Goal: Information Seeking & Learning: Check status

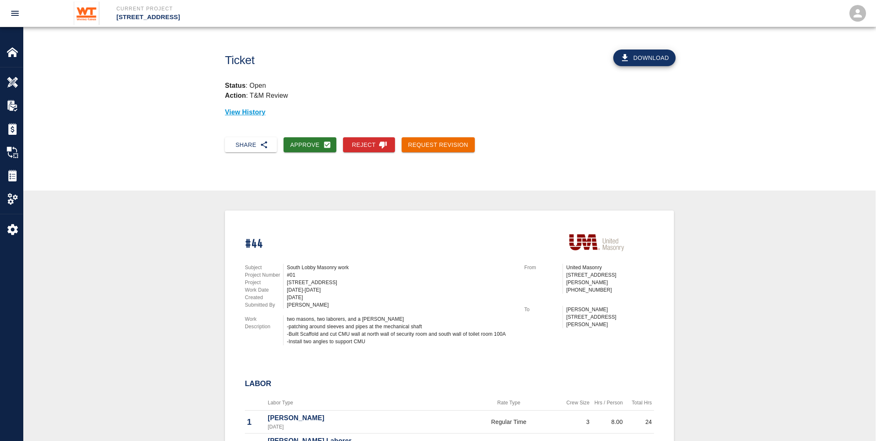
scroll to position [46, 0]
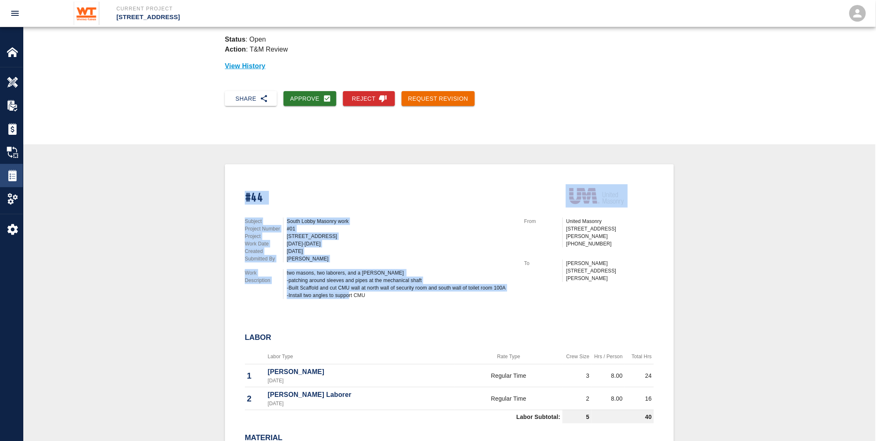
click at [10, 175] on img at bounding box center [13, 176] width 12 height 12
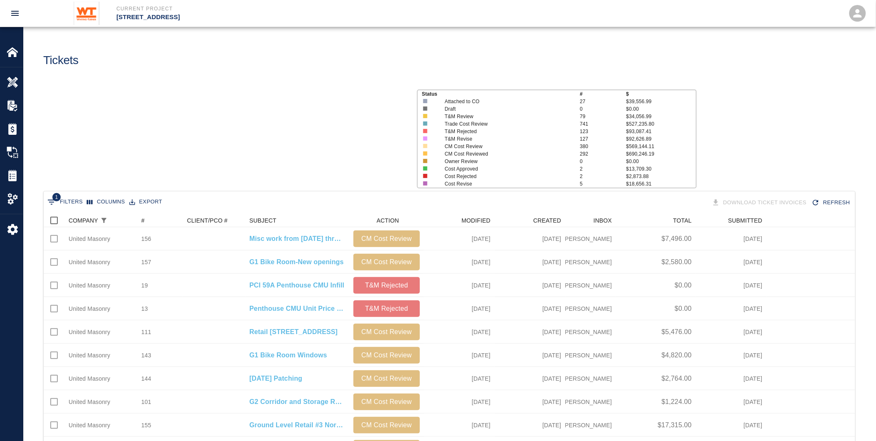
scroll to position [472, 805]
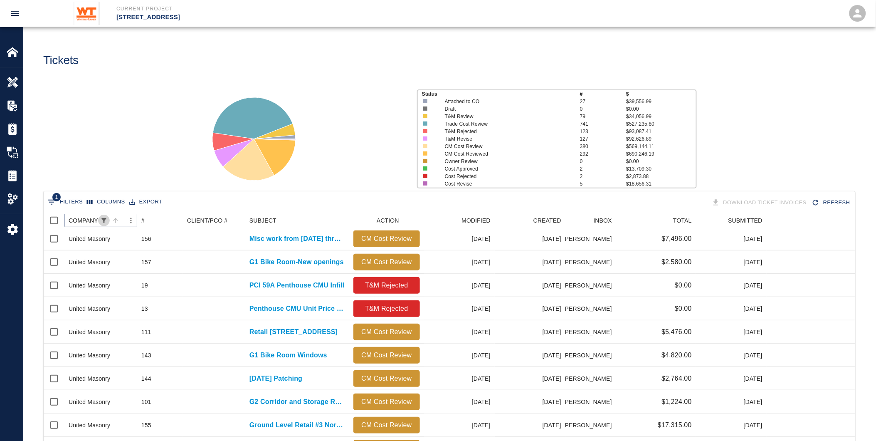
click at [103, 220] on icon "Show filters" at bounding box center [103, 220] width 7 height 7
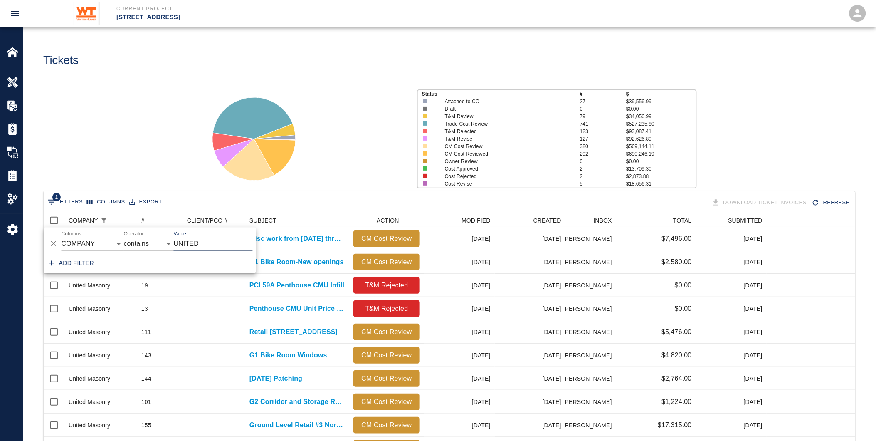
drag, startPoint x: 236, startPoint y: 244, endPoint x: 160, endPoint y: 249, distance: 75.8
click at [160, 249] on div "And Or Columns COMPANY ID # CLIENT/PCO # SUBJECT DESCRIPTION ACTION WORK MODIFI…" at bounding box center [150, 241] width 212 height 27
type input "[PERSON_NAME]"
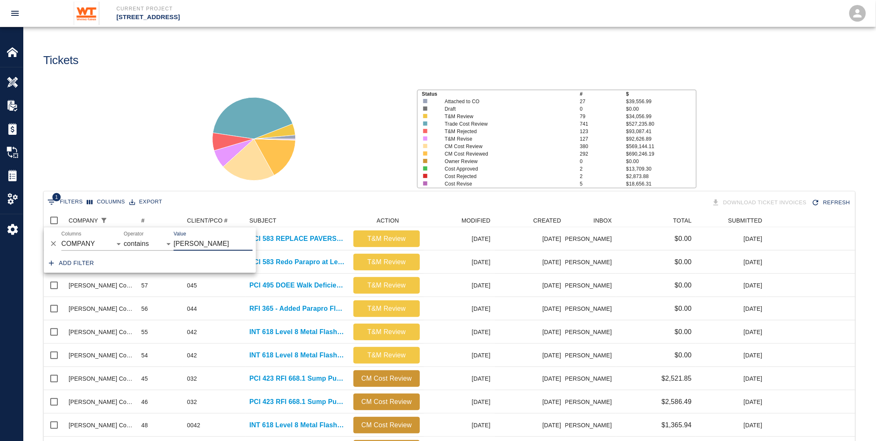
click at [368, 157] on div at bounding box center [302, 135] width 215 height 111
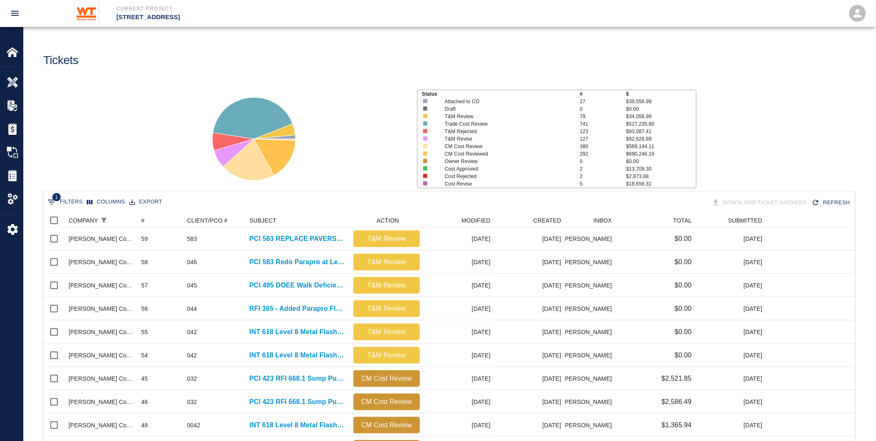
click at [364, 141] on div at bounding box center [302, 135] width 215 height 111
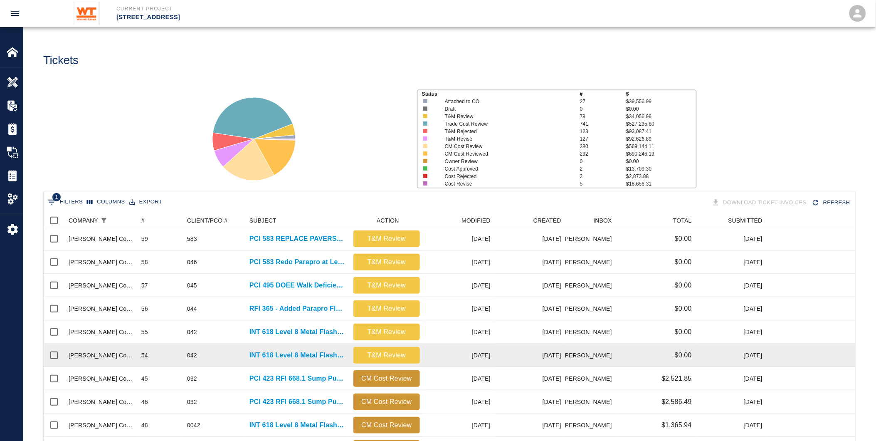
click at [327, 349] on div "INT 618 Level 8 Metal Flashings Rework" at bounding box center [297, 355] width 104 height 23
click at [281, 352] on p "INT 618 Level 8 Metal Flashings Rework" at bounding box center [298, 355] width 96 height 10
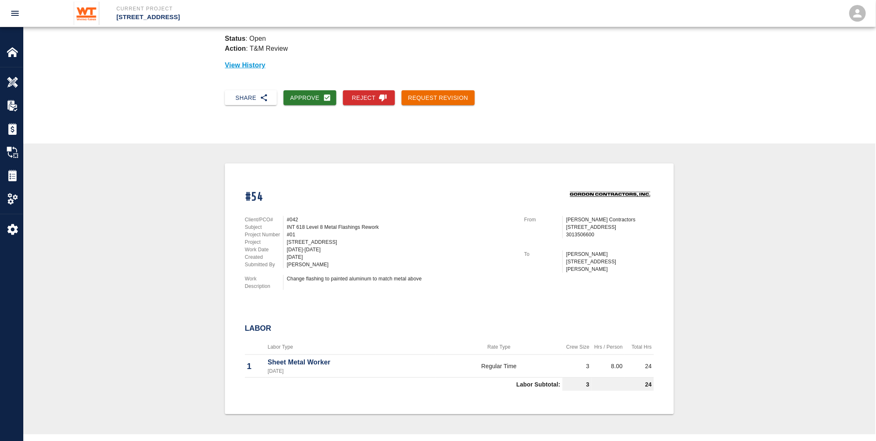
scroll to position [46, 0]
click at [9, 173] on img at bounding box center [13, 176] width 12 height 12
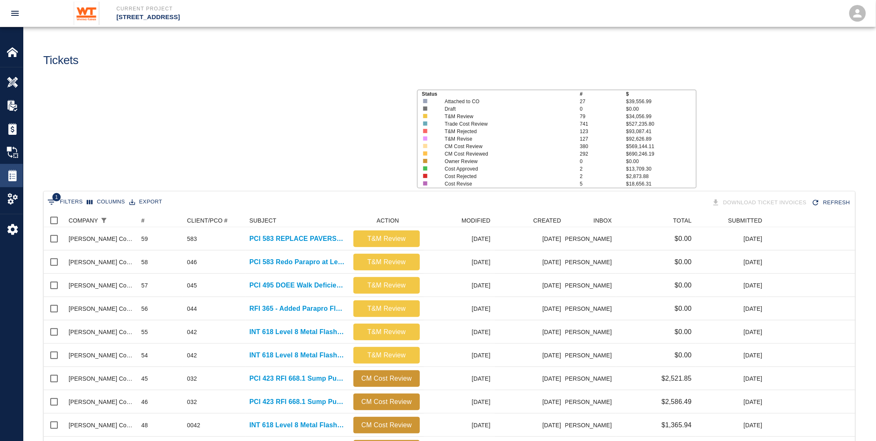
scroll to position [472, 805]
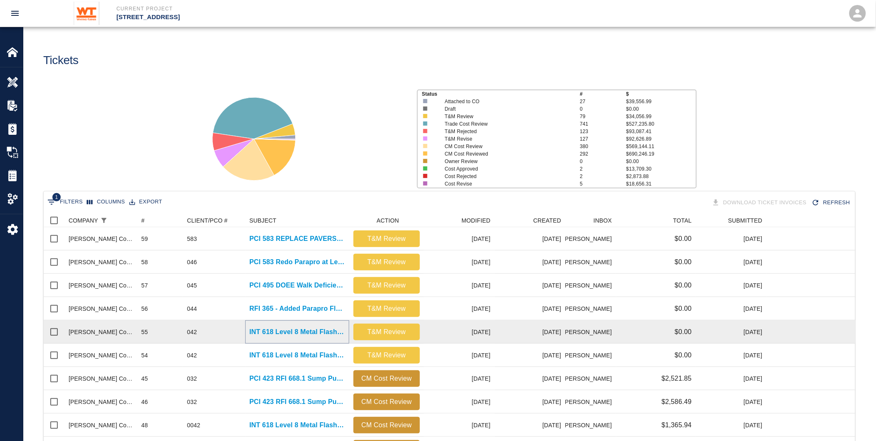
click at [322, 330] on p "INT 618 Level 8 Metal Flashings Rework" at bounding box center [298, 332] width 96 height 10
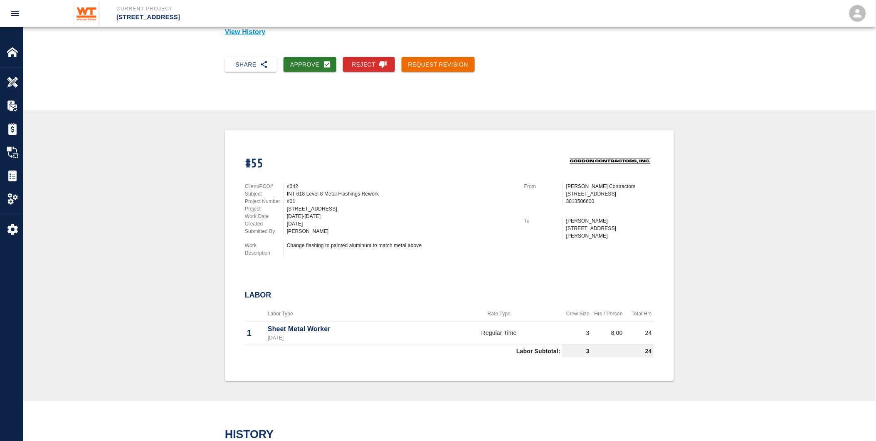
scroll to position [92, 0]
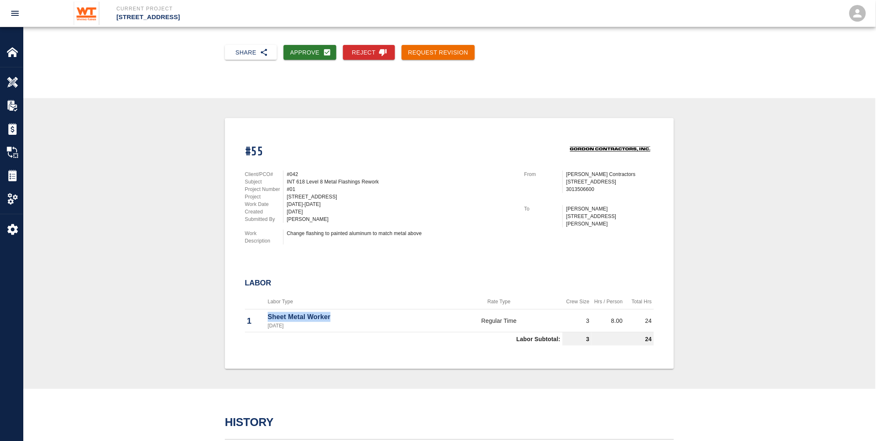
drag, startPoint x: 345, startPoint y: 314, endPoint x: 265, endPoint y: 317, distance: 80.7
click at [265, 317] on tr "1 Sheet Metal Worker [DATE] Regular Time 3 8.00 24" at bounding box center [449, 320] width 409 height 23
drag, startPoint x: 265, startPoint y: 317, endPoint x: 265, endPoint y: 331, distance: 13.8
click at [265, 332] on td "Labor Subtotal:" at bounding box center [404, 339] width 318 height 14
click at [364, 312] on p "Sheet Metal Worker" at bounding box center [351, 317] width 166 height 10
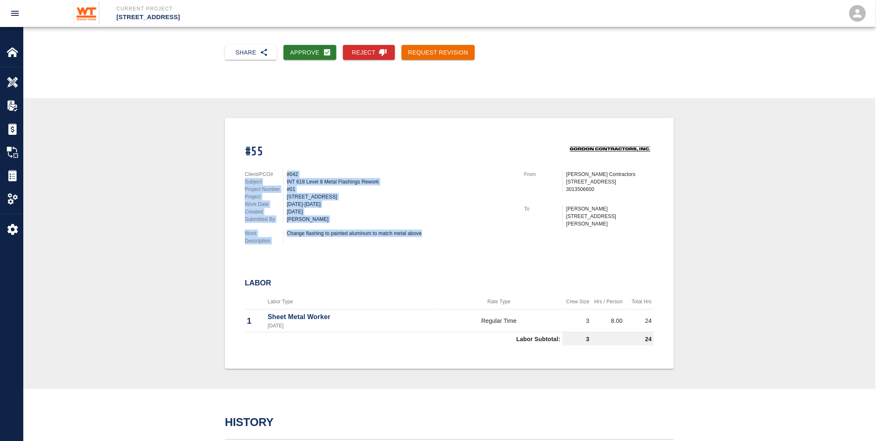
drag, startPoint x: 286, startPoint y: 167, endPoint x: 433, endPoint y: 241, distance: 164.8
click at [433, 241] on div "Client/PCO# #042 Subject INT 618 Level 8 Metal Flashings Rework Project Number …" at bounding box center [375, 206] width 280 height 91
click at [284, 235] on div "Change flashing to painted aluminum to match metal above" at bounding box center [398, 237] width 231 height 15
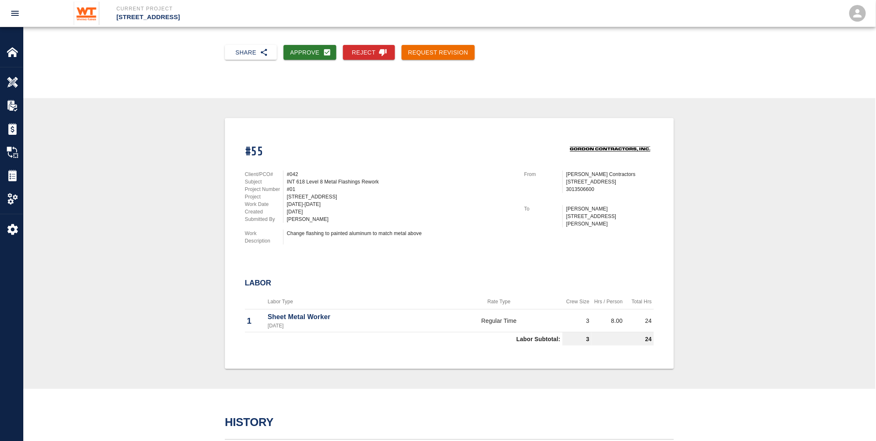
click at [414, 225] on div "Client/PCO# #042 Subject INT 618 Level 8 Metal Flashings Rework Project Number …" at bounding box center [375, 206] width 280 height 91
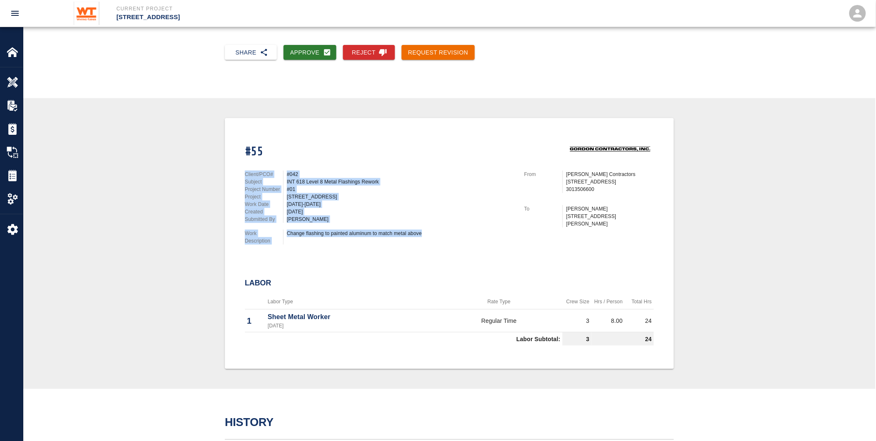
drag, startPoint x: 437, startPoint y: 230, endPoint x: 243, endPoint y: 168, distance: 203.4
click at [243, 168] on div "Client/PCO# #042 Subject INT 618 Level 8 Metal Flashings Rework Project Number …" at bounding box center [375, 206] width 280 height 91
drag, startPoint x: 245, startPoint y: 169, endPoint x: 462, endPoint y: 226, distance: 223.7
click at [462, 226] on div "Client/PCO# #042 Subject INT 618 Level 8 Metal Flashings Rework Project Number …" at bounding box center [375, 206] width 280 height 91
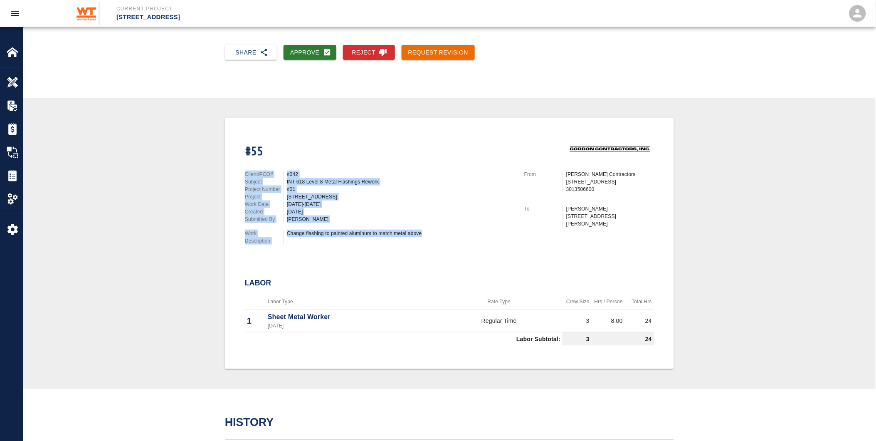
drag, startPoint x: 462, startPoint y: 226, endPoint x: 455, endPoint y: 232, distance: 9.2
click at [455, 232] on div "Change flashing to painted aluminum to match metal above" at bounding box center [401, 233] width 228 height 7
drag, startPoint x: 433, startPoint y: 228, endPoint x: 237, endPoint y: 171, distance: 203.5
click at [237, 171] on div "Client/PCO# #042 Subject INT 618 Level 8 Metal Flashings Rework Project Number …" at bounding box center [375, 206] width 280 height 91
drag, startPoint x: 237, startPoint y: 171, endPoint x: 277, endPoint y: 186, distance: 42.8
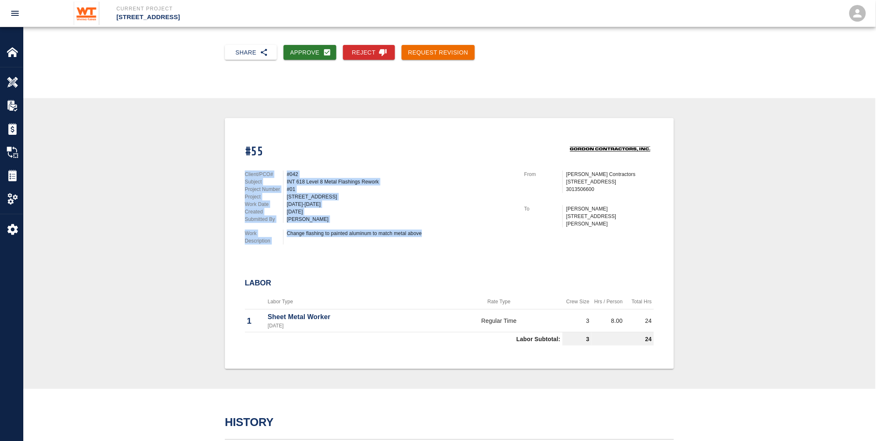
click at [277, 186] on p "Project Number" at bounding box center [264, 189] width 38 height 7
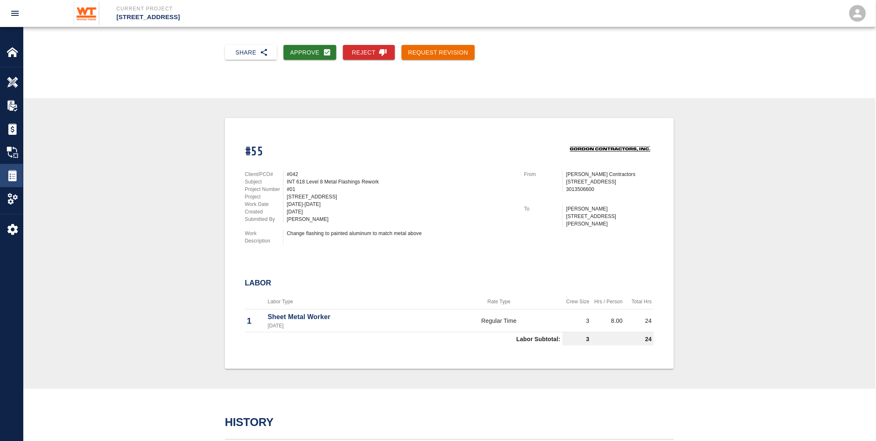
click at [11, 176] on img at bounding box center [13, 176] width 12 height 12
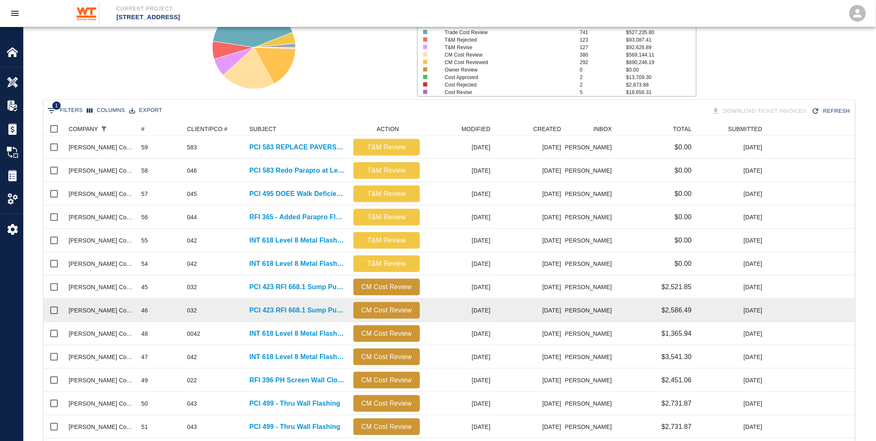
scroll to position [92, 0]
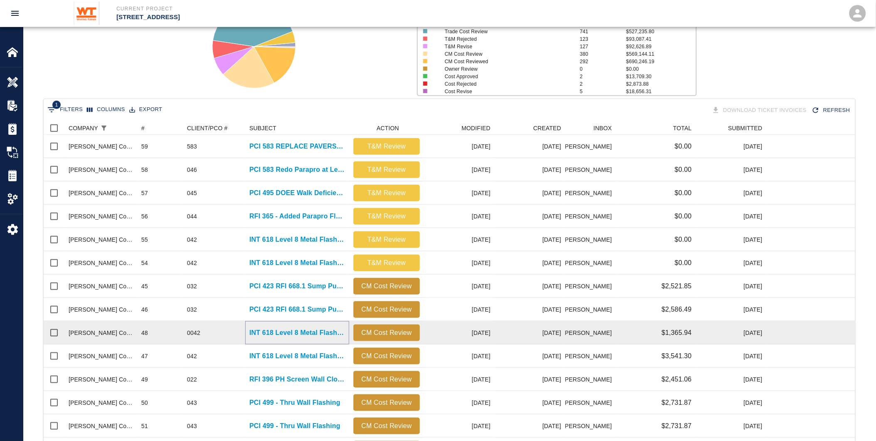
click at [289, 331] on p "INT 618 Level 8 Metal Flashings Rework" at bounding box center [298, 333] width 96 height 10
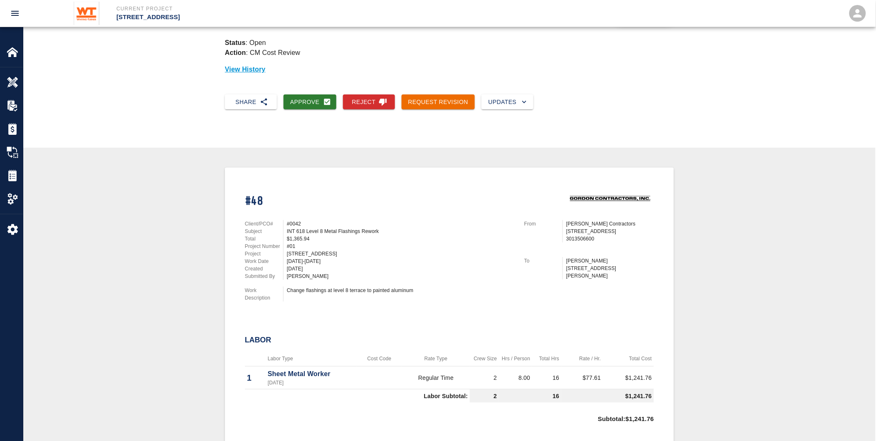
scroll to position [185, 0]
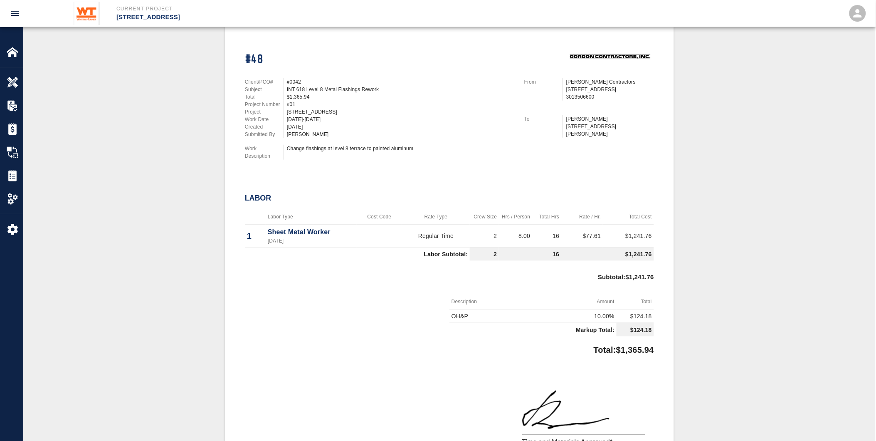
click at [315, 264] on div "Subtotal : $1,241.76" at bounding box center [449, 279] width 409 height 30
drag, startPoint x: 426, startPoint y: 224, endPoint x: 696, endPoint y: 264, distance: 272.9
click at [696, 264] on div "#48 Client/PCO# #0042 Subject INT 618 Level 8 Metal Flashings Rework Total $1,3…" at bounding box center [449, 261] width 813 height 471
drag, startPoint x: 696, startPoint y: 264, endPoint x: 657, endPoint y: 280, distance: 42.1
click at [648, 276] on p "Subtotal : $1,241.76" at bounding box center [626, 279] width 56 height 30
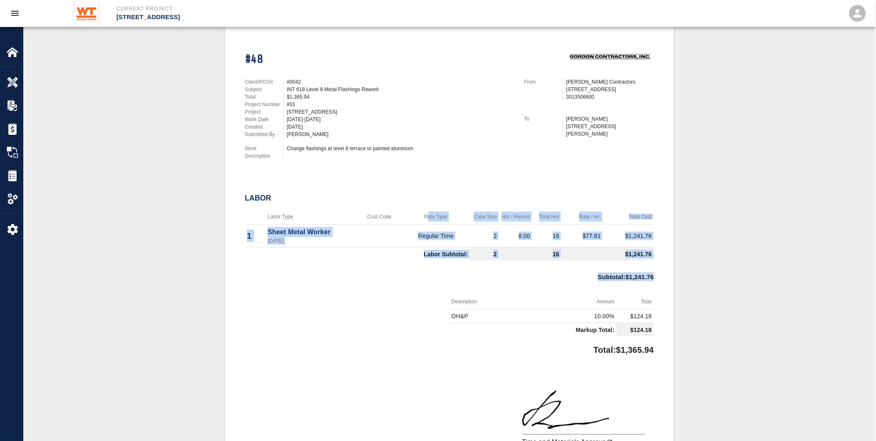
drag, startPoint x: 659, startPoint y: 273, endPoint x: 428, endPoint y: 214, distance: 239.0
click at [428, 214] on div "#48 Client/PCO# #0042 Subject INT 618 Level 8 Metal Flashings Rework Total $1,3…" at bounding box center [449, 261] width 449 height 471
drag, startPoint x: 428, startPoint y: 214, endPoint x: 484, endPoint y: 285, distance: 90.6
click at [483, 285] on div "Subtotal : $1,241.76" at bounding box center [449, 279] width 409 height 30
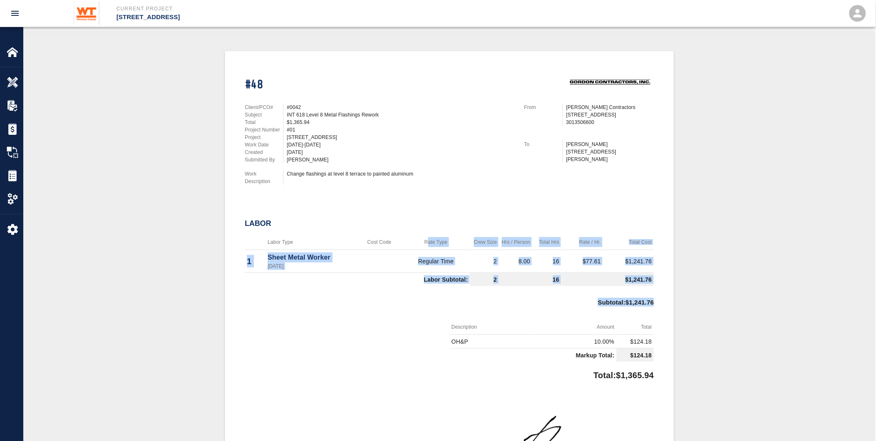
scroll to position [139, 0]
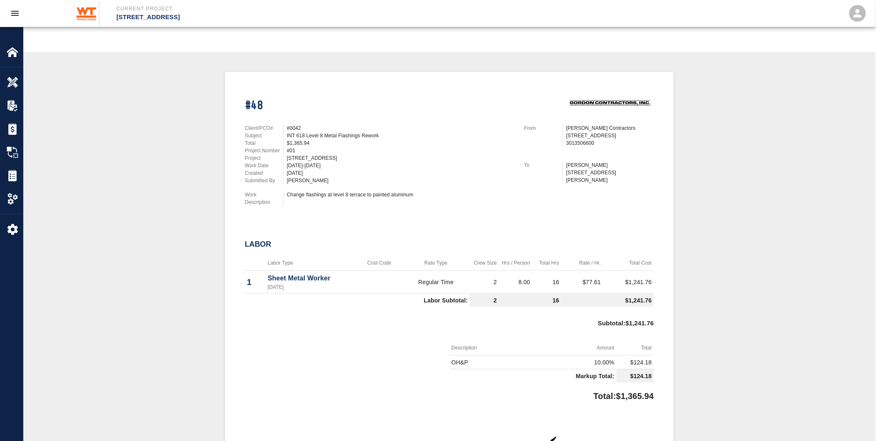
click at [393, 355] on div at bounding box center [347, 363] width 205 height 46
click at [15, 168] on div "Tickets" at bounding box center [11, 175] width 23 height 23
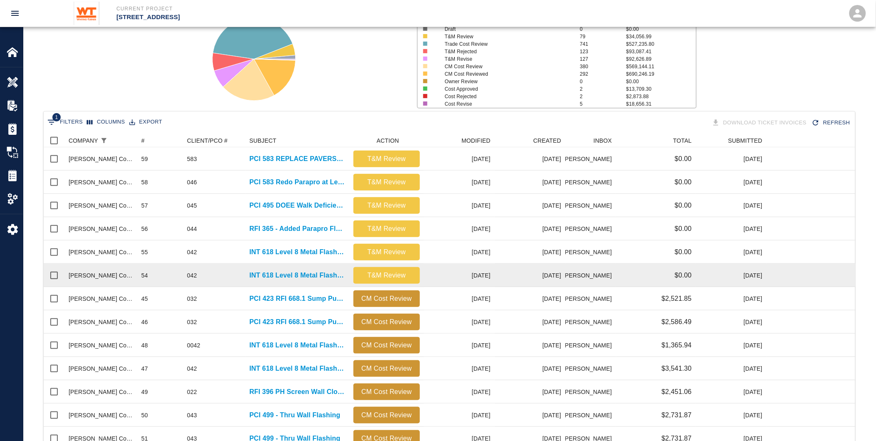
scroll to position [80, 0]
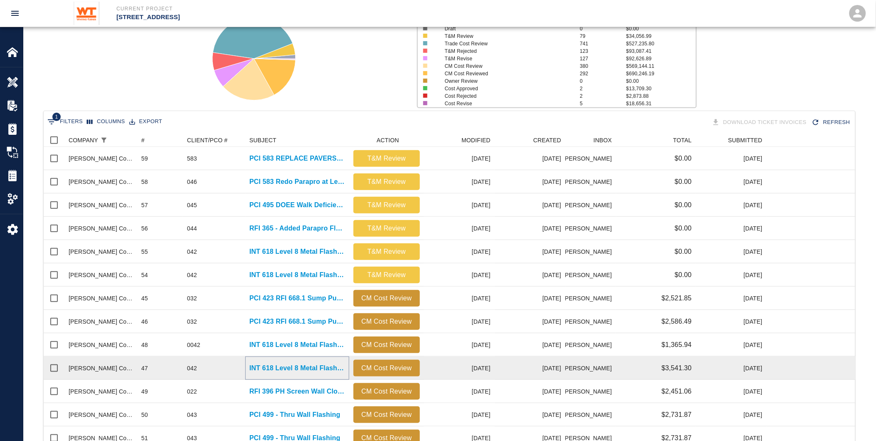
click at [283, 366] on p "INT 618 Level 8 Metal Flashings Rework" at bounding box center [298, 368] width 96 height 10
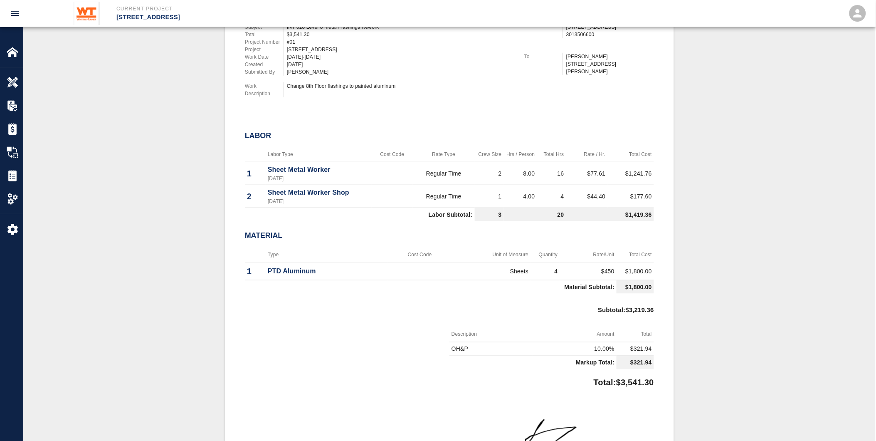
scroll to position [247, 0]
click at [518, 262] on td "Sheets" at bounding box center [492, 271] width 79 height 18
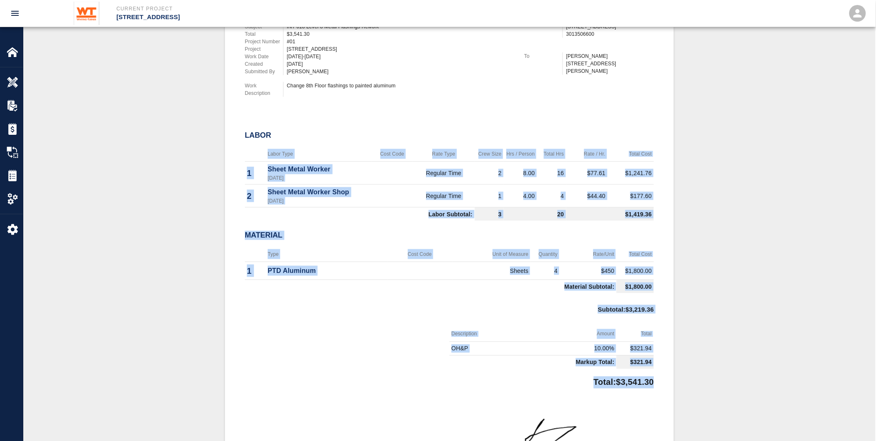
drag, startPoint x: 265, startPoint y: 229, endPoint x: 676, endPoint y: 381, distance: 437.7
click at [676, 381] on div "#47 Client/PCO# #042 Subject INT 618 Level 8 Metal Flashings Rework Total $3,54…" at bounding box center [449, 246] width 813 height 567
drag, startPoint x: 676, startPoint y: 381, endPoint x: 653, endPoint y: 383, distance: 23.0
click at [653, 383] on p "Total: $3,541.30" at bounding box center [624, 380] width 60 height 16
